Goal: Transaction & Acquisition: Purchase product/service

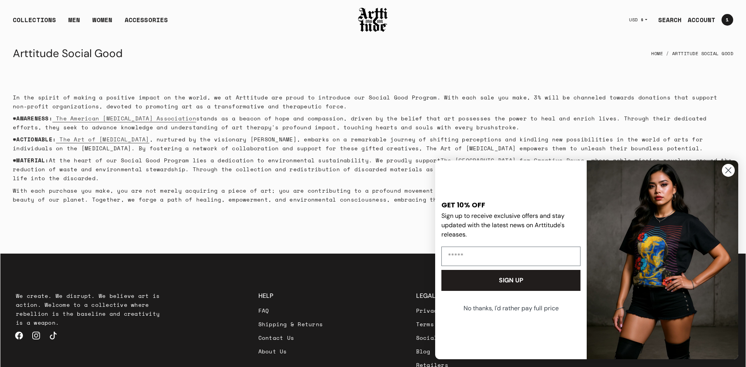
click at [375, 31] on img at bounding box center [373, 20] width 31 height 26
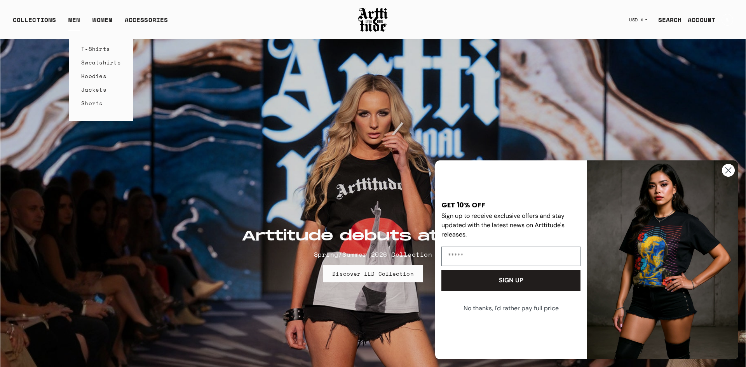
click at [86, 52] on link "T-Shirts" at bounding box center [101, 49] width 40 height 14
